Goal: Transaction & Acquisition: Subscribe to service/newsletter

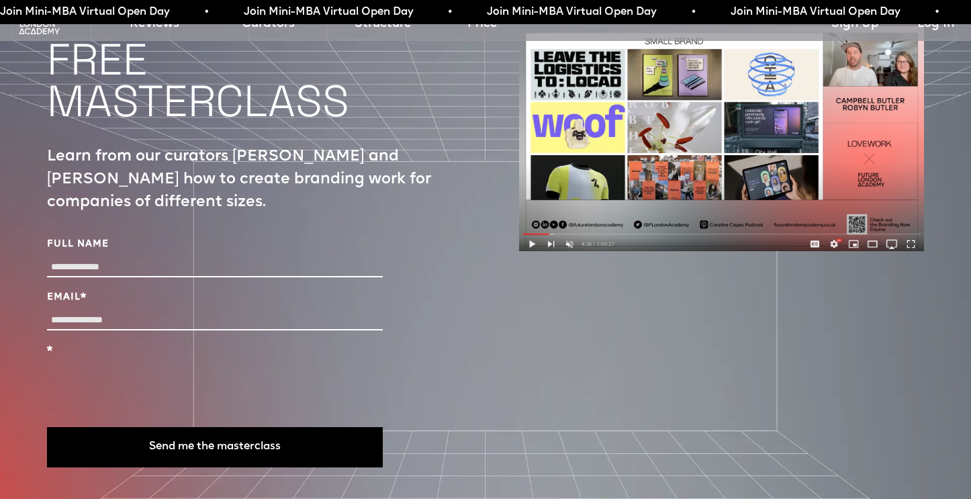
scroll to position [4771, 0]
click at [119, 292] on label "Email *" at bounding box center [215, 298] width 336 height 13
click at [119, 312] on input "Email *" at bounding box center [215, 321] width 336 height 19
click at [155, 428] on button "Send me the masterclass" at bounding box center [215, 448] width 336 height 40
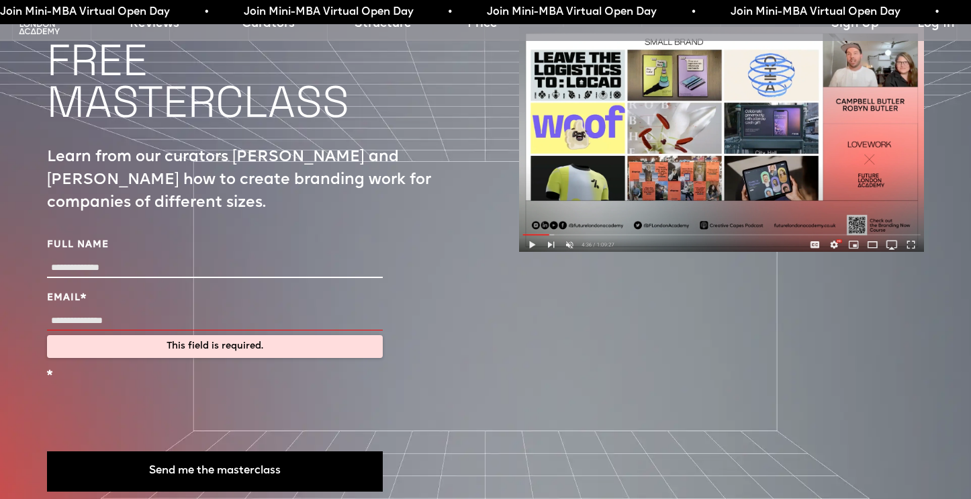
click at [112, 312] on input "Email *" at bounding box center [215, 321] width 336 height 19
type input "**********"
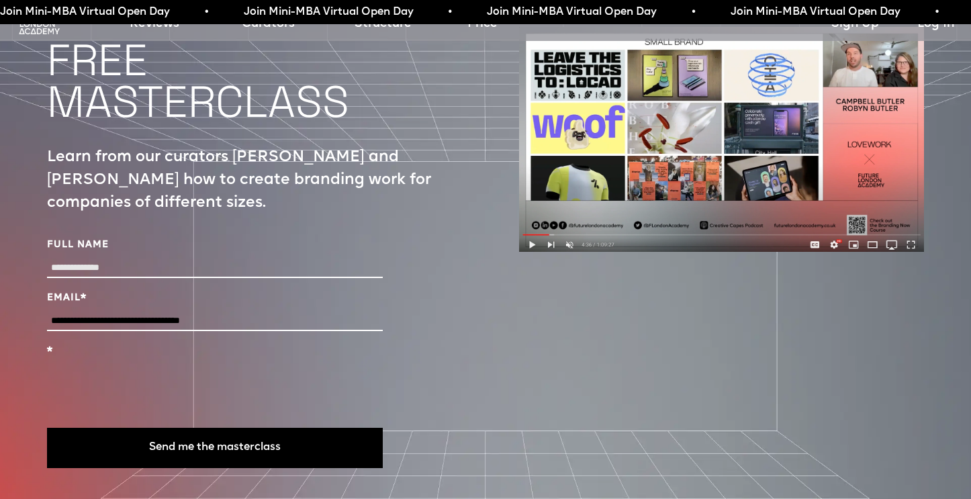
click at [136, 428] on button "Send me the masterclass" at bounding box center [215, 448] width 336 height 40
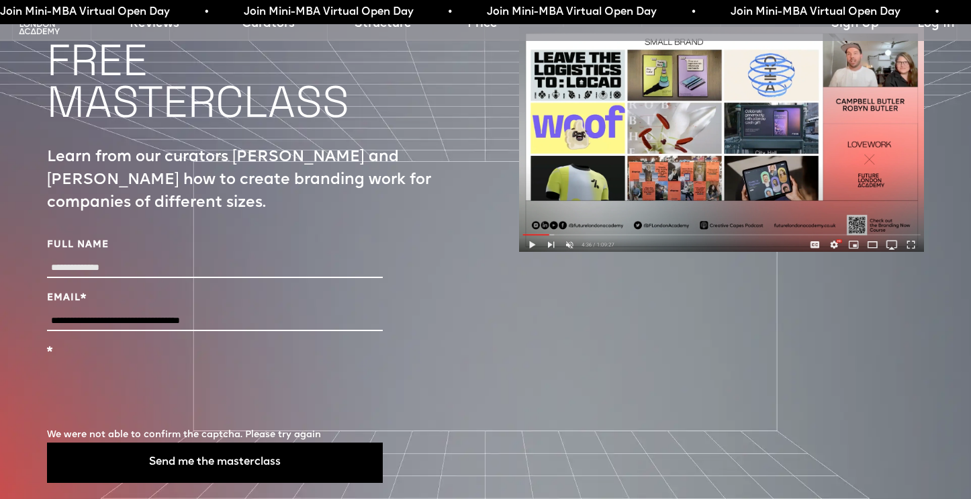
click at [164, 443] on button "Send me the masterclass" at bounding box center [215, 463] width 336 height 40
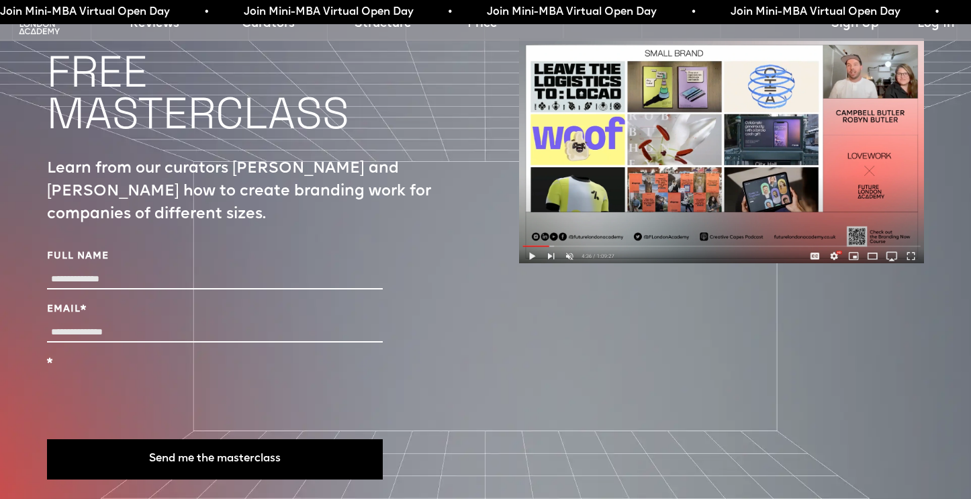
scroll to position [4764, 0]
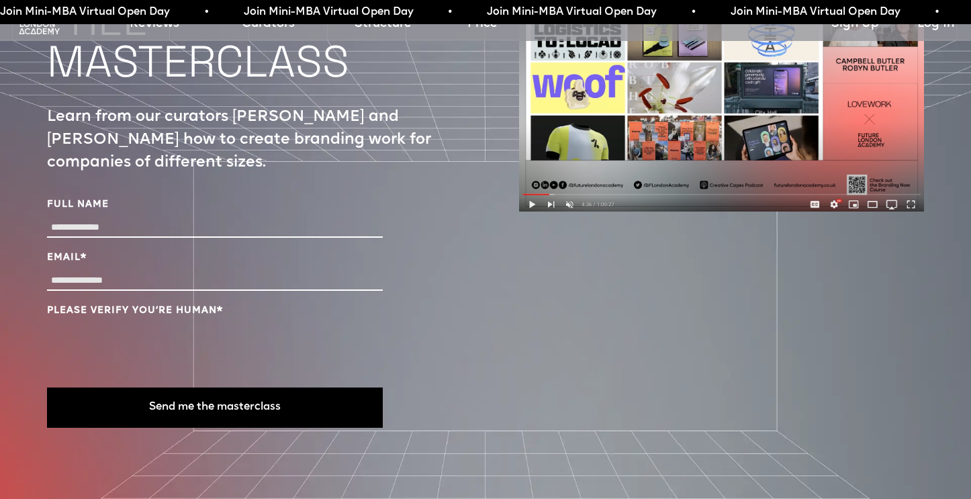
scroll to position [4786, 0]
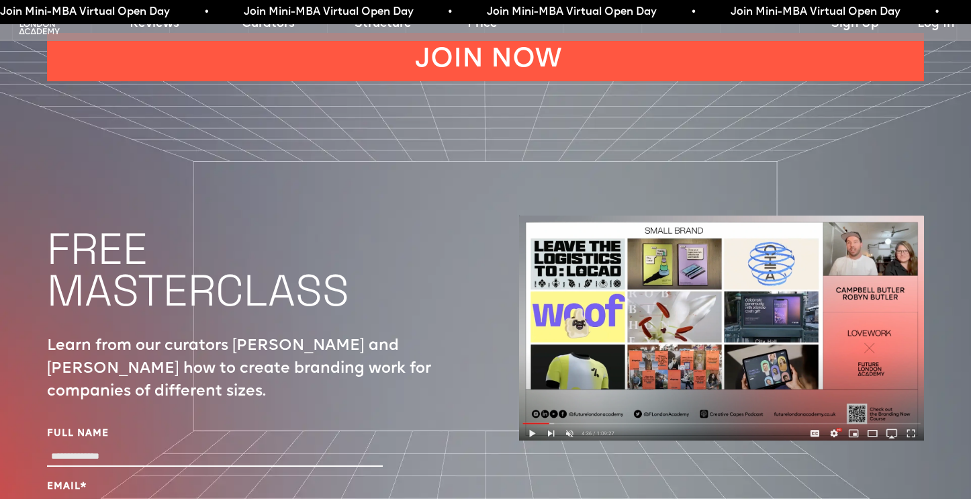
scroll to position [4757, 0]
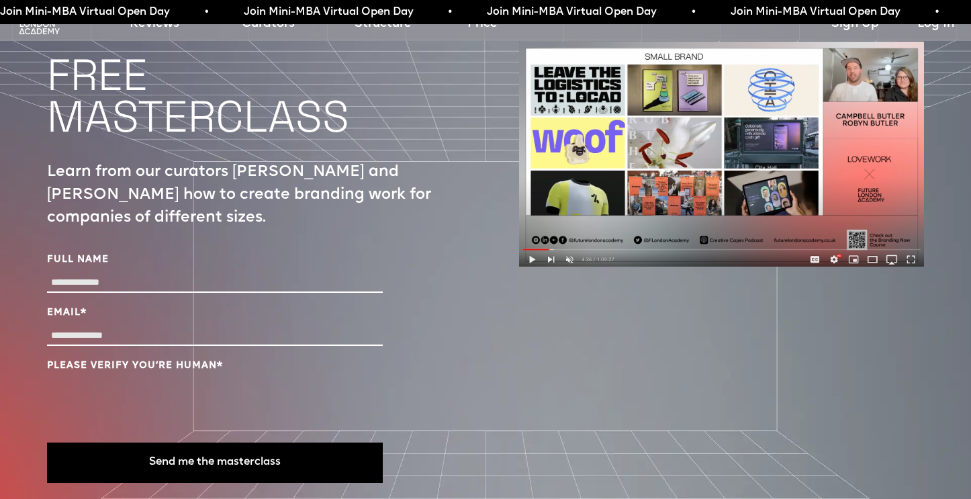
click at [71, 273] on input "Full Name" at bounding box center [215, 282] width 336 height 19
type input "******"
click at [101, 326] on input "Email *" at bounding box center [215, 335] width 336 height 19
type input "**********"
click at [162, 443] on button "Send me the masterclass" at bounding box center [215, 463] width 336 height 40
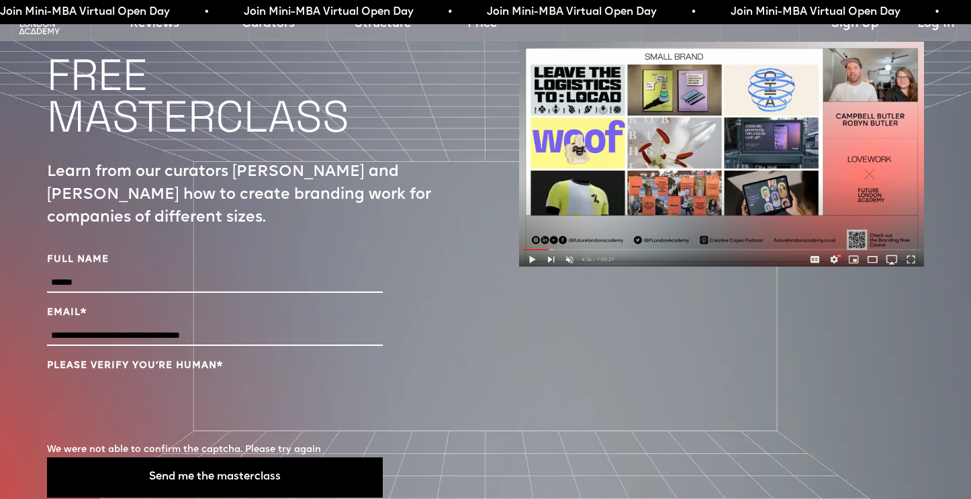
click at [167, 457] on button "Send me the masterclass" at bounding box center [215, 477] width 336 height 40
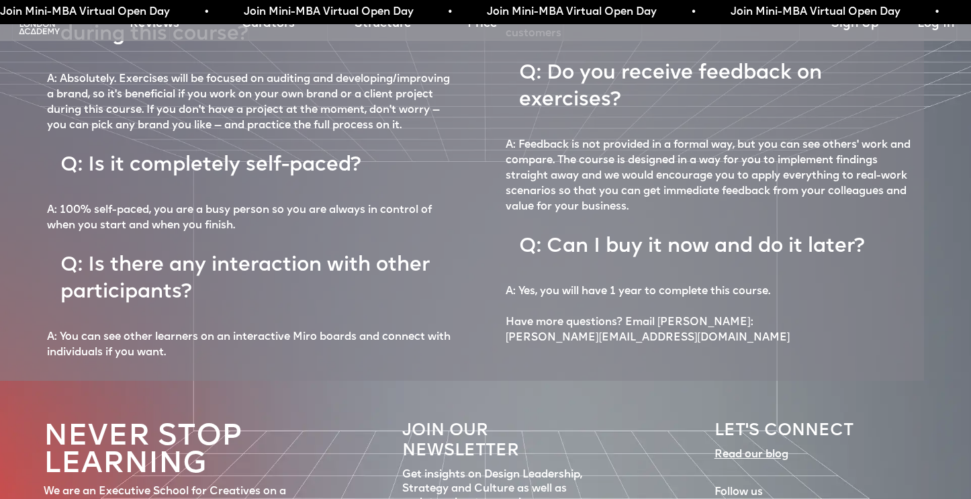
scroll to position [6182, 0]
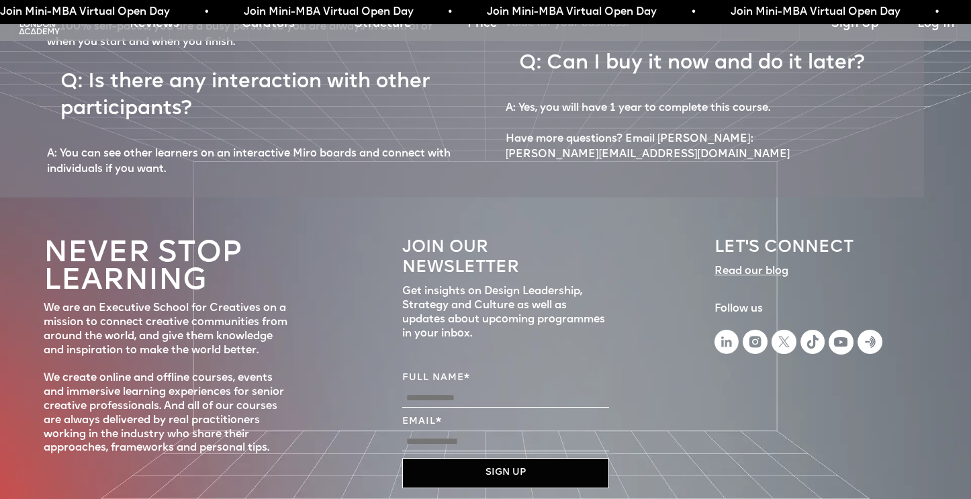
click at [472, 433] on input "Email *" at bounding box center [505, 442] width 207 height 19
click at [457, 433] on input "Email *" at bounding box center [505, 442] width 207 height 19
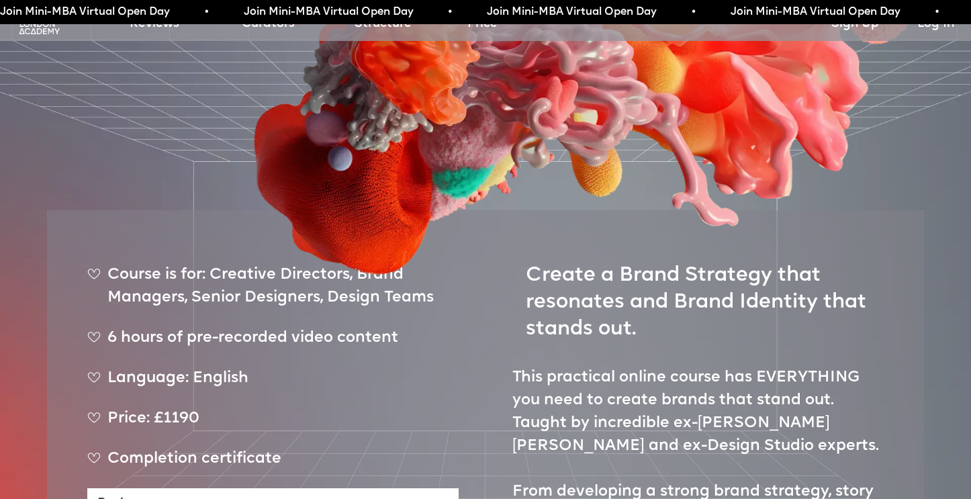
scroll to position [422, 0]
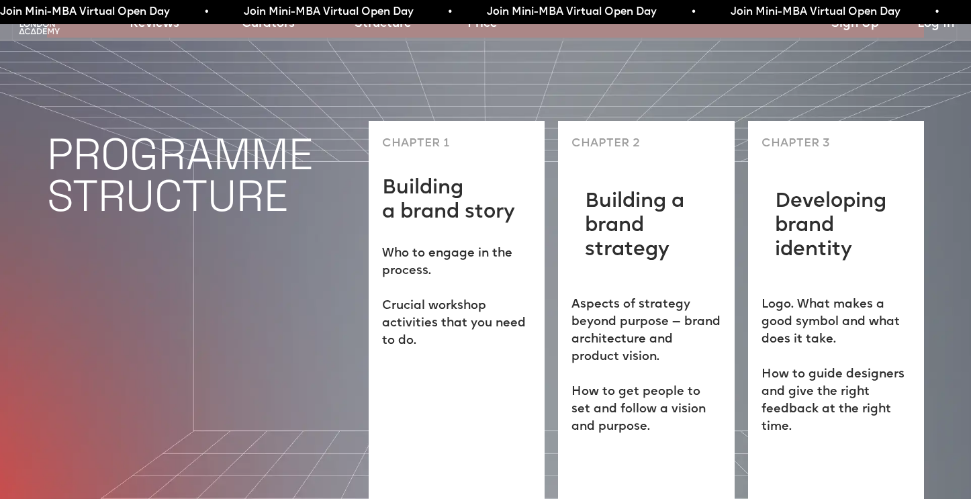
scroll to position [3603, 0]
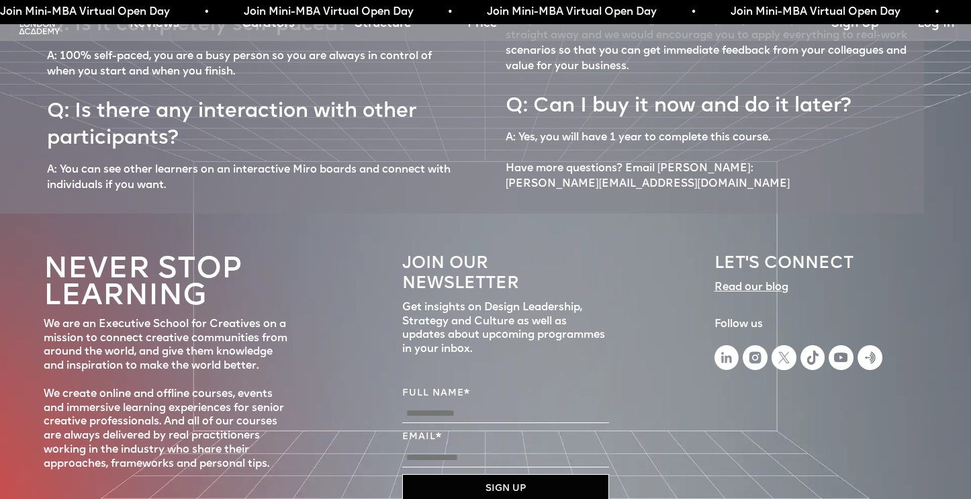
scroll to position [6269, 0]
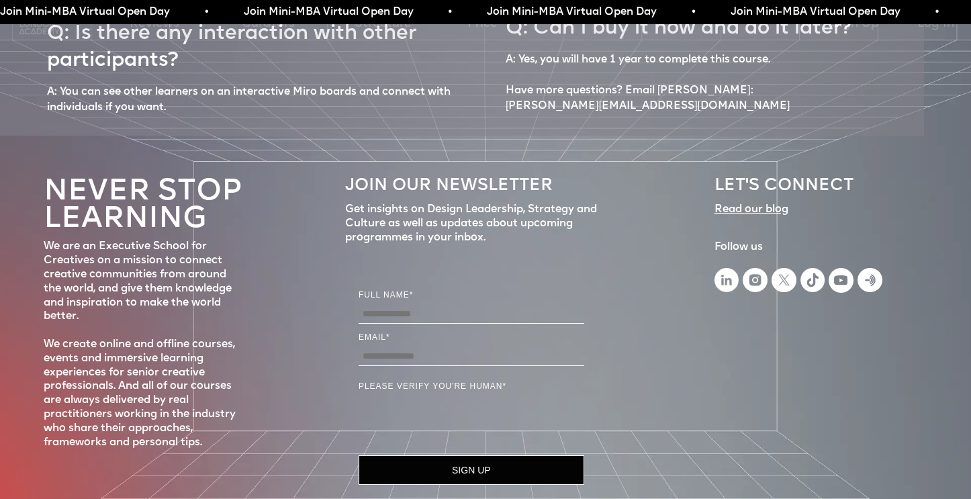
scroll to position [6306, 0]
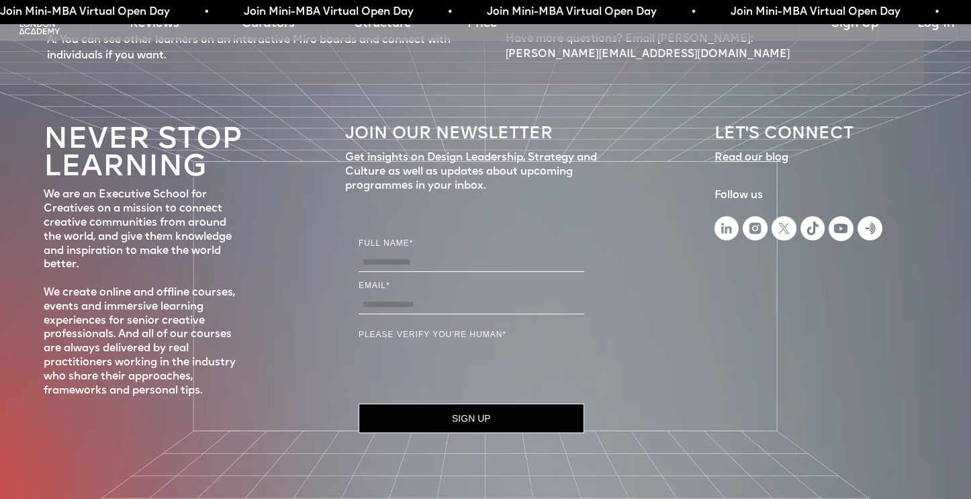
click at [416, 410] on button "SIGN UP" at bounding box center [472, 419] width 226 height 30
